Goal: Task Accomplishment & Management: Manage account settings

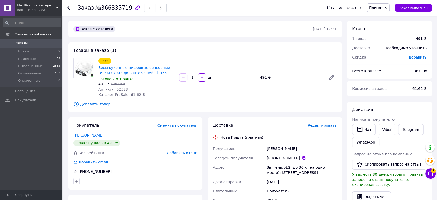
click at [27, 4] on span "ElectRoom – интернет магазин" at bounding box center [36, 5] width 39 height 5
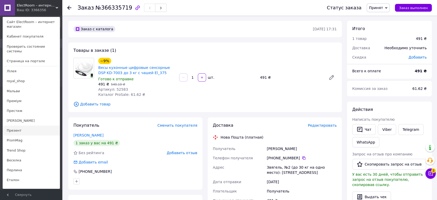
click at [23, 127] on link "Презент" at bounding box center [31, 131] width 57 height 10
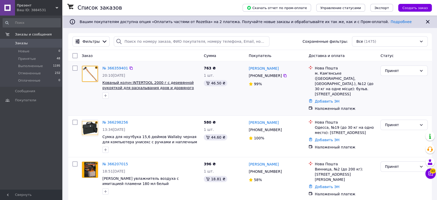
click at [126, 83] on span "Кованый колун INTERTOOL 2000 г с деревянной рукояткой для раскалывания дров и д…" at bounding box center [148, 87] width 92 height 14
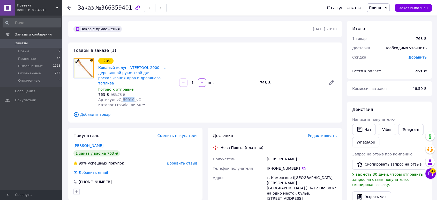
drag, startPoint x: 119, startPoint y: 94, endPoint x: 128, endPoint y: 94, distance: 9.6
click at [128, 98] on span "Артикул: vC_50910_vC" at bounding box center [119, 100] width 43 height 4
copy span "50910"
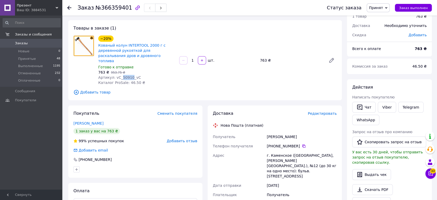
scroll to position [57, 0]
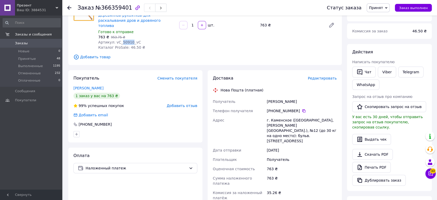
drag, startPoint x: 263, startPoint y: 94, endPoint x: 322, endPoint y: 97, distance: 58.8
click at [322, 97] on div "Получатель Андронов Сергей Телефон получателя +380 67 602 64 20   Адрес г. Каме…" at bounding box center [275, 157] width 126 height 120
copy div "Получатель Андронов Сергей"
click at [303, 109] on icon at bounding box center [304, 110] width 3 height 3
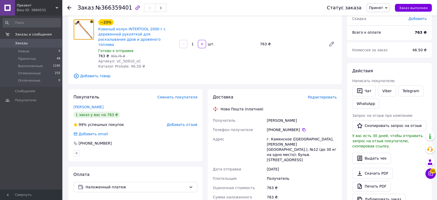
scroll to position [29, 0]
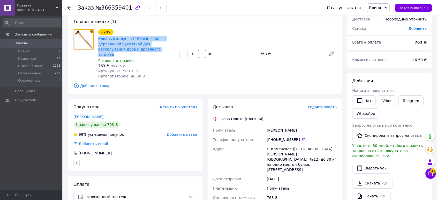
drag, startPoint x: 97, startPoint y: 38, endPoint x: 147, endPoint y: 47, distance: 50.9
click at [147, 47] on div "−20% Кованый колун INTERTOOL 2000 г с деревянной рукояткой для раскалывания дро…" at bounding box center [136, 54] width 81 height 52
copy link "Кованый колун INTERTOOL 2000 г с деревянной рукояткой для раскалывания дров и д…"
drag, startPoint x: 265, startPoint y: 124, endPoint x: 301, endPoint y: 126, distance: 35.8
click at [301, 126] on div "Получатель Андронов Сергей Телефон получателя +380 67 602 64 20   Адрес г. Каме…" at bounding box center [275, 186] width 126 height 120
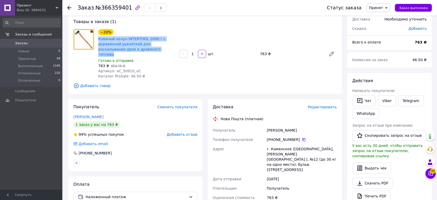
copy div "Получатель Андронов Сергей"
